Goal: Information Seeking & Learning: Learn about a topic

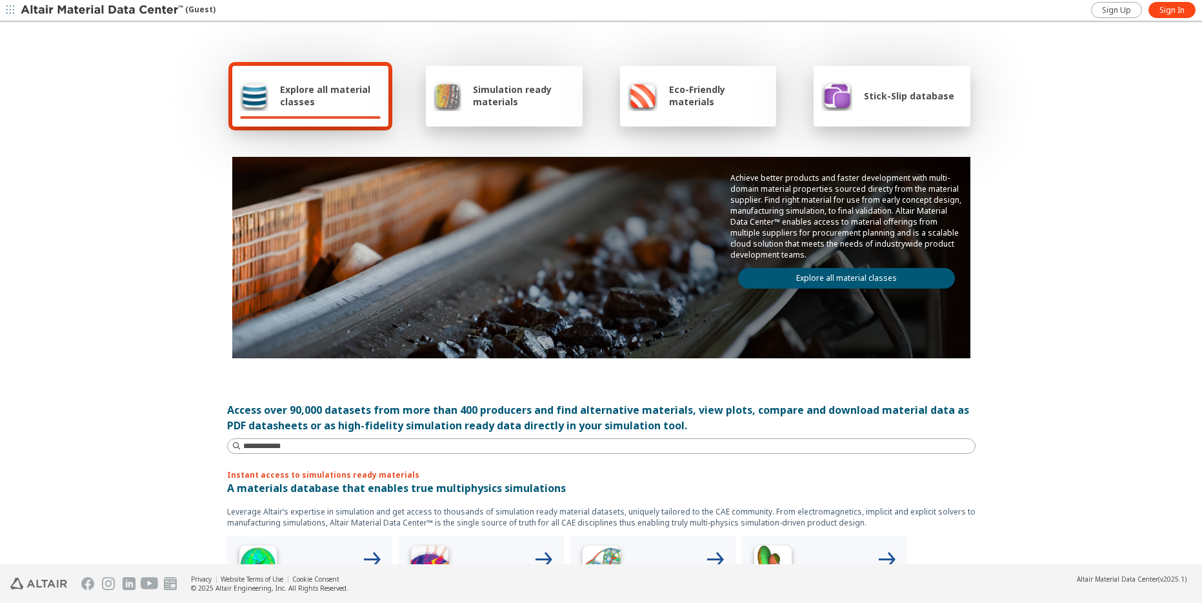
click at [10, 10] on icon "button" at bounding box center [10, 10] width 8 height 8
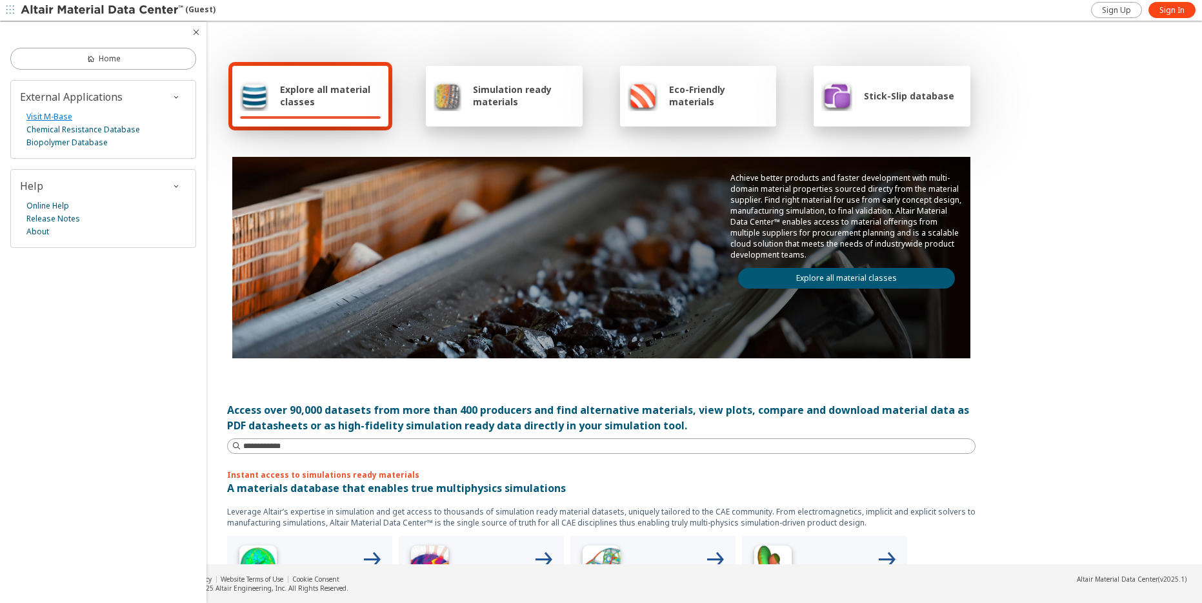
click at [39, 115] on link "Visit M-Base" at bounding box center [49, 116] width 46 height 13
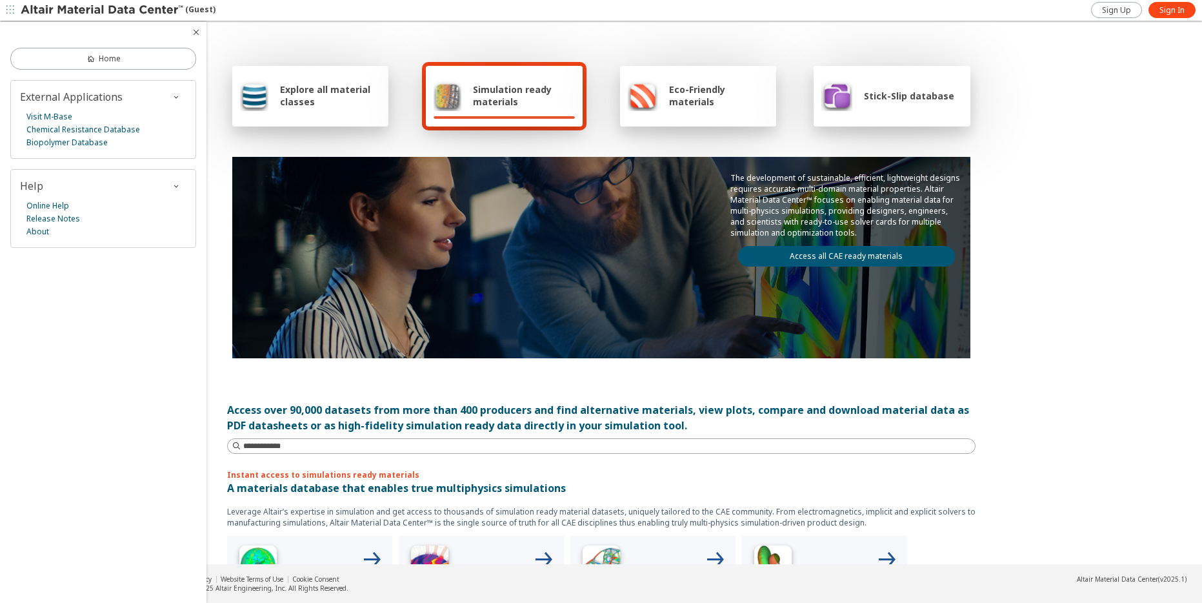
click at [890, 98] on span "Stick-Slip database" at bounding box center [909, 96] width 90 height 12
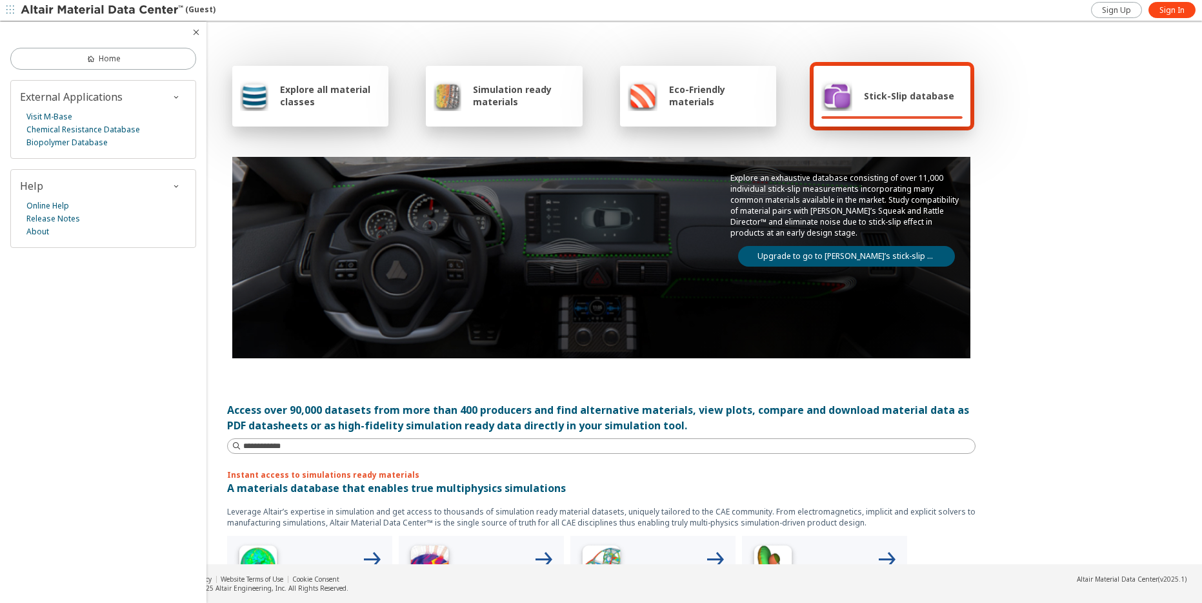
click at [875, 254] on link "Upgrade to go to Altair’s stick-slip database" at bounding box center [846, 256] width 217 height 21
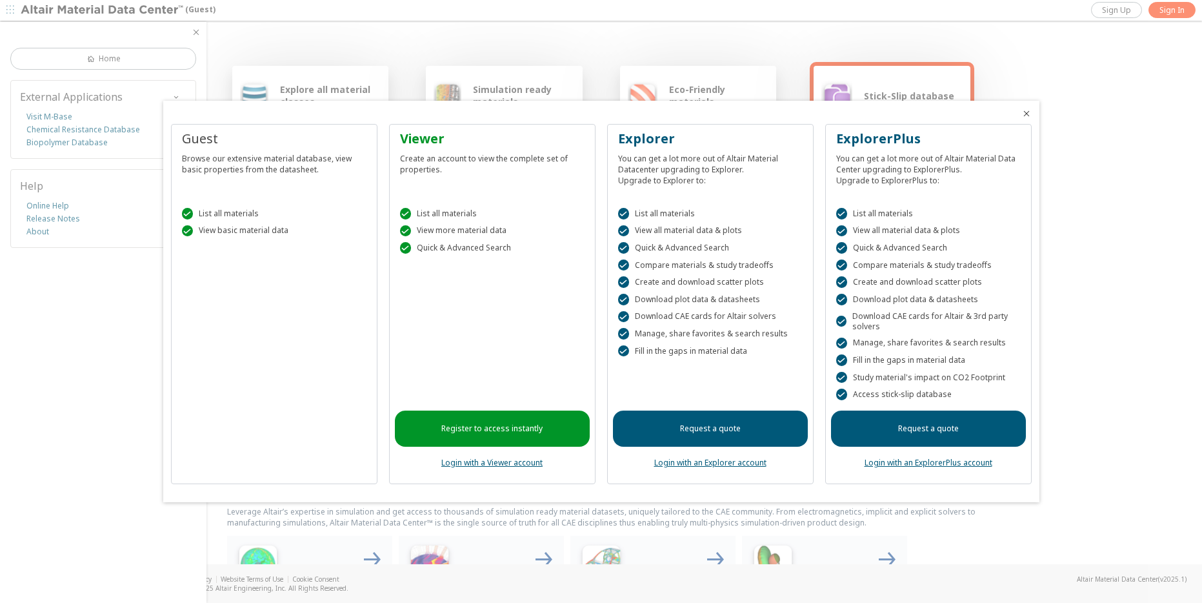
click at [125, 32] on div at bounding box center [601, 301] width 1202 height 603
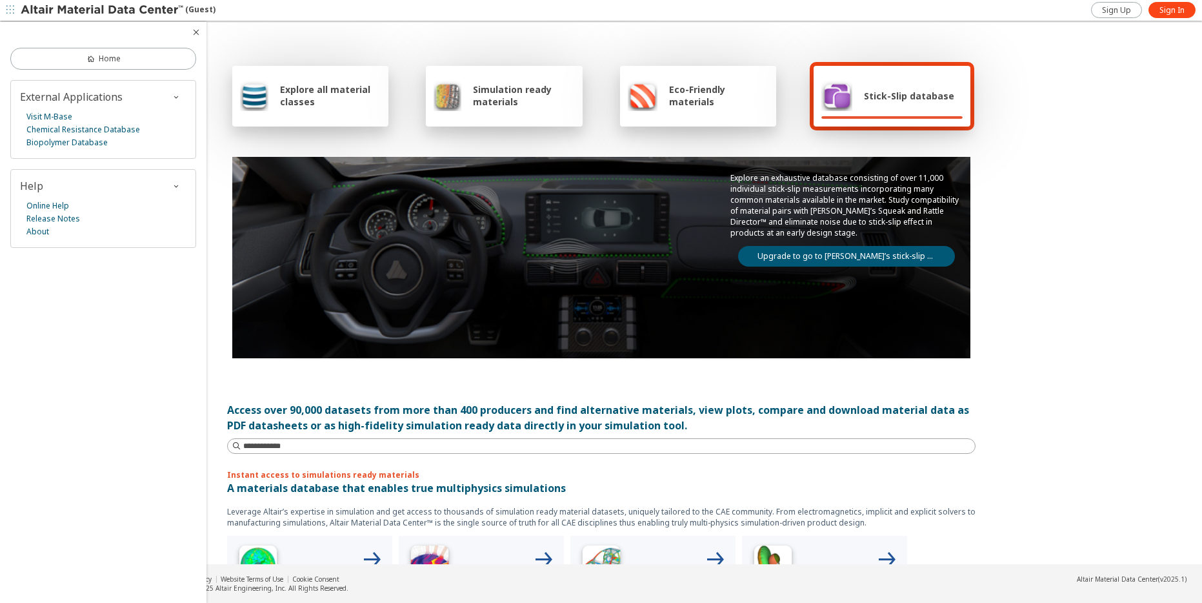
click at [16, 8] on span "button" at bounding box center [10, 10] width 13 height 21
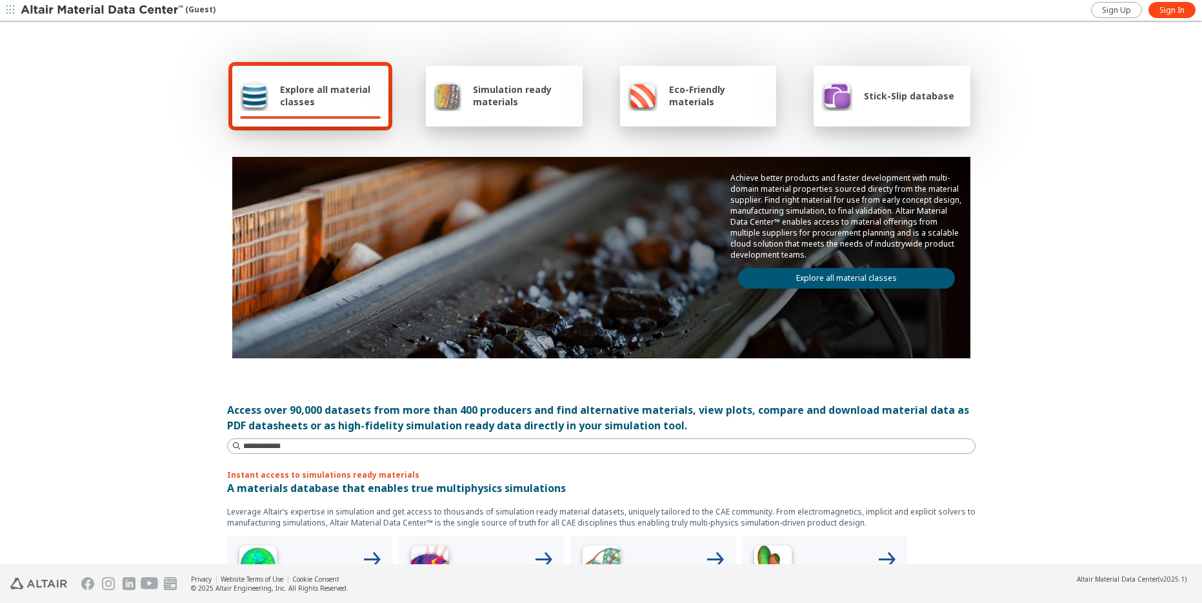
click at [55, 7] on img at bounding box center [103, 10] width 165 height 13
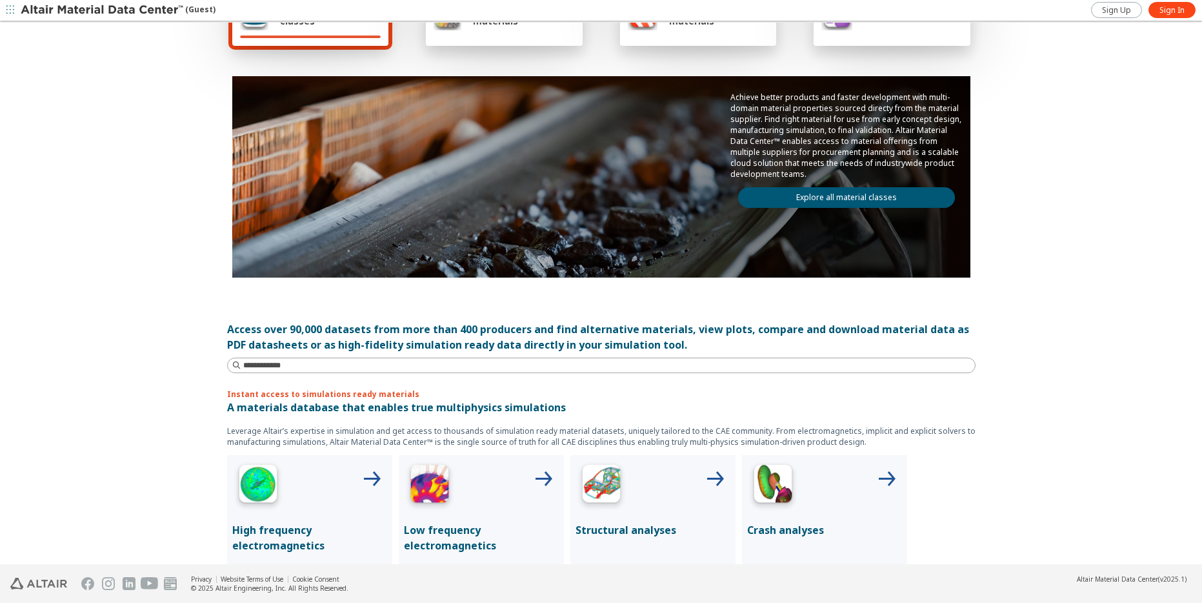
scroll to position [79, 0]
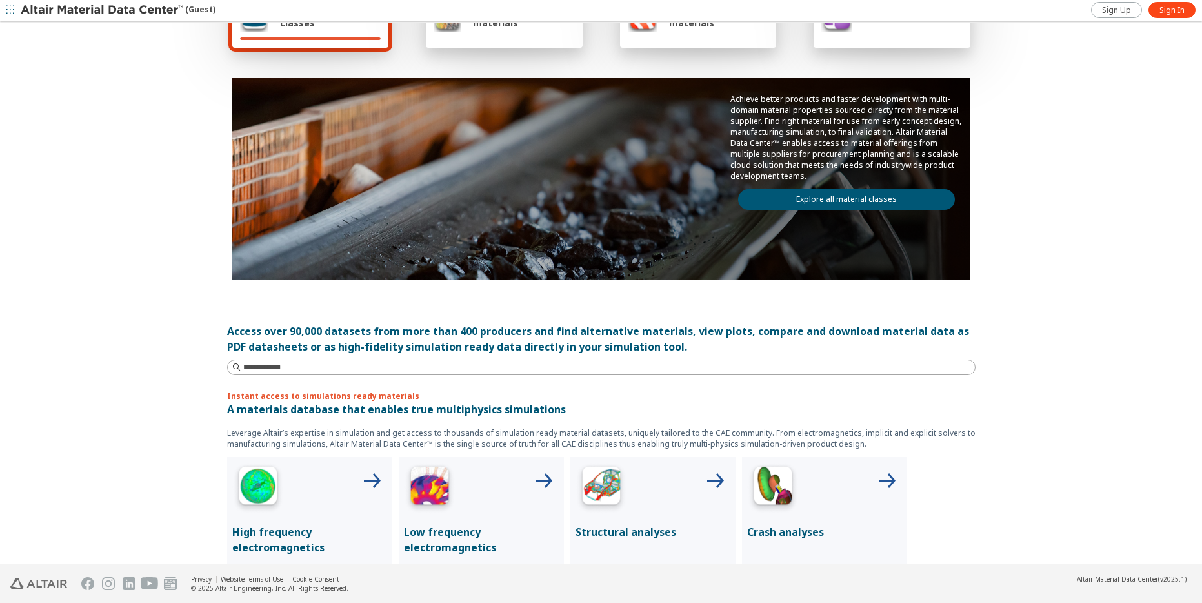
click at [828, 200] on link "Explore all material classes" at bounding box center [846, 199] width 217 height 21
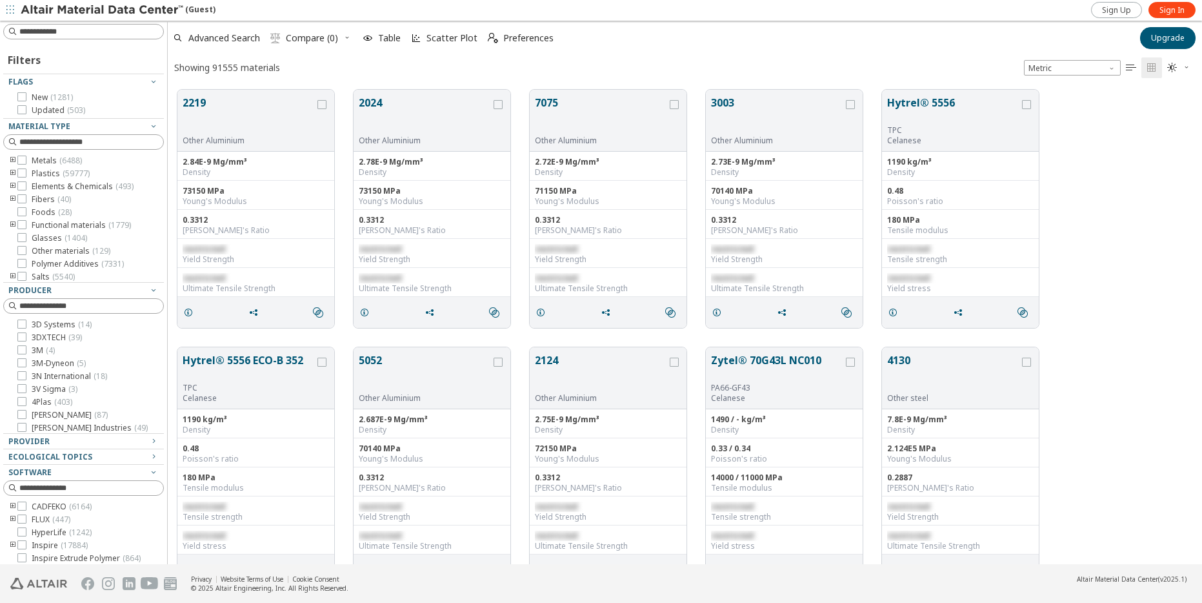
scroll to position [1, 1]
click at [1175, 37] on span "Upgrade" at bounding box center [1168, 38] width 34 height 10
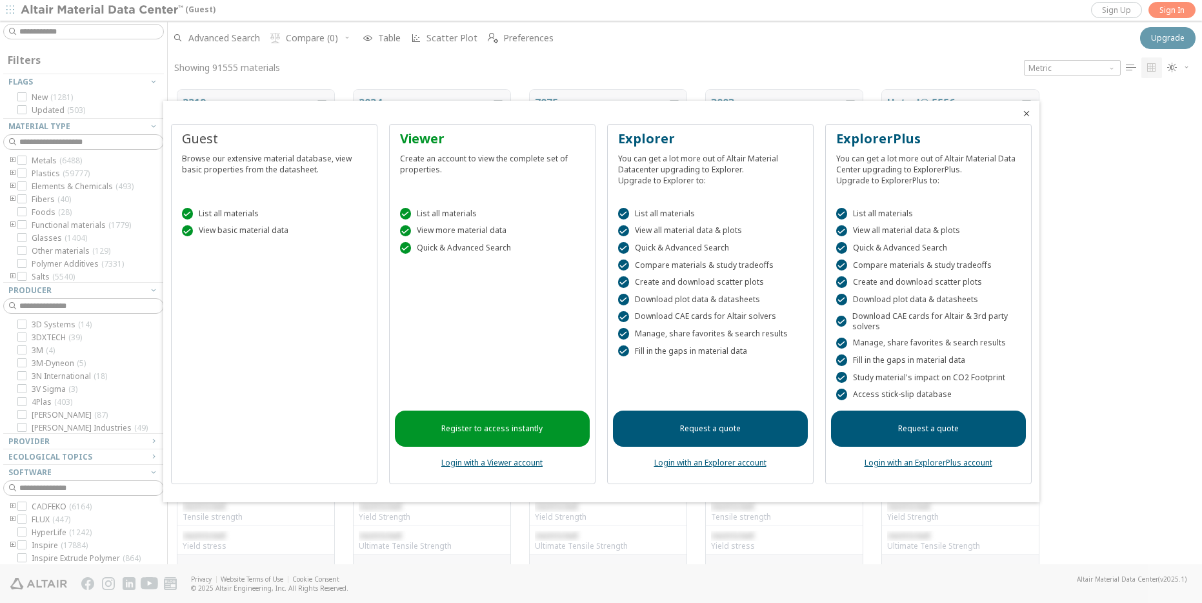
click at [1086, 174] on div at bounding box center [601, 301] width 1202 height 603
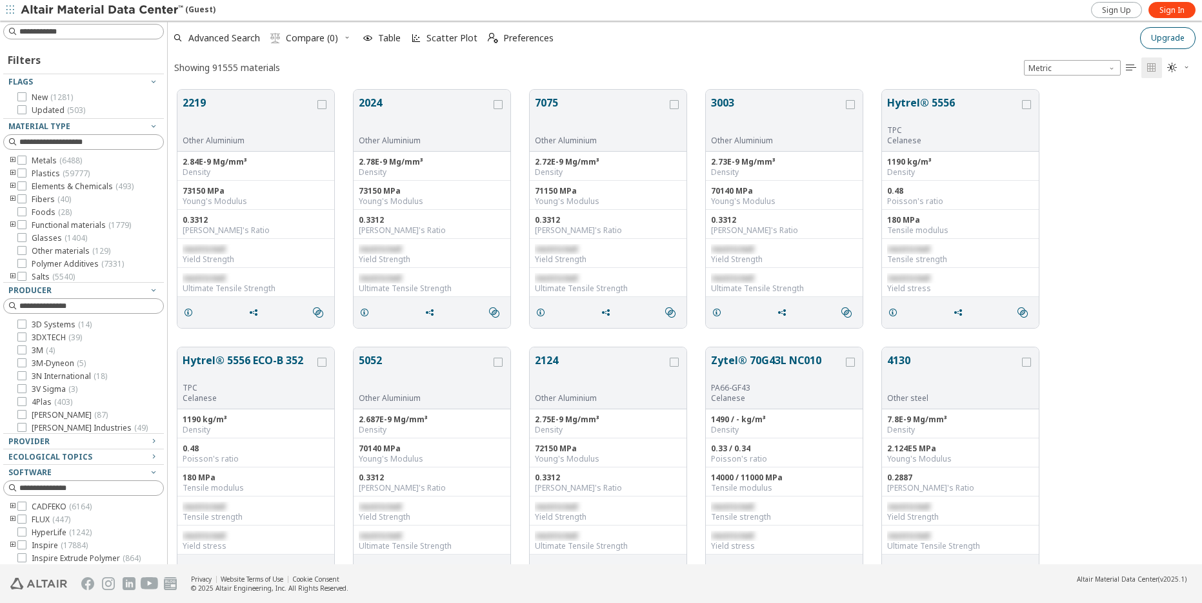
click at [1168, 38] on span "Upgrade" at bounding box center [1168, 38] width 34 height 10
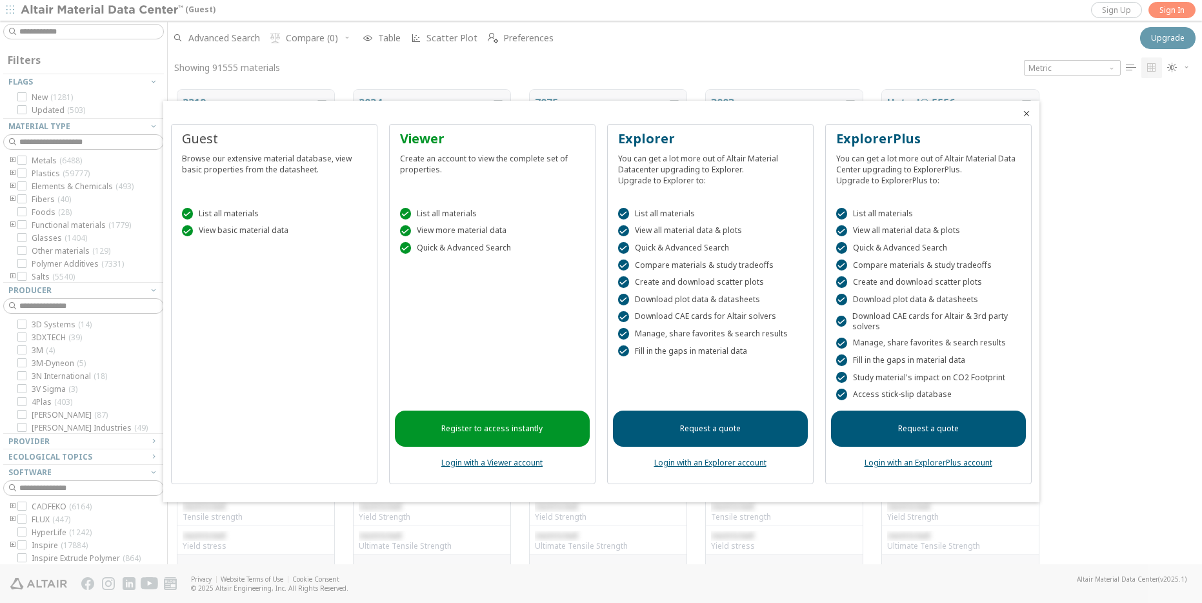
click at [1132, 326] on div at bounding box center [601, 301] width 1202 height 603
